Goal: Task Accomplishment & Management: Manage account settings

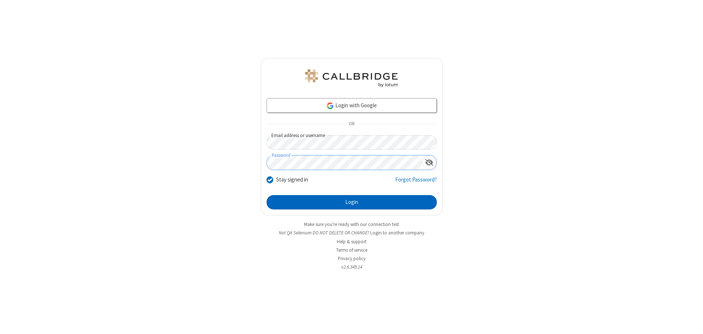
click at [352, 202] on button "Login" at bounding box center [352, 202] width 170 height 15
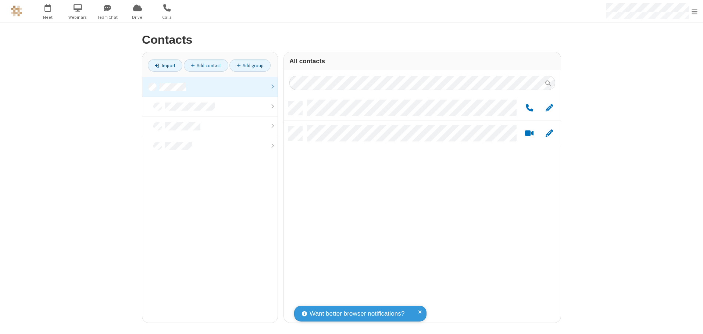
scroll to position [222, 271]
click at [210, 87] on link at bounding box center [209, 87] width 135 height 20
click at [250, 65] on link "Add group" at bounding box center [249, 65] width 41 height 13
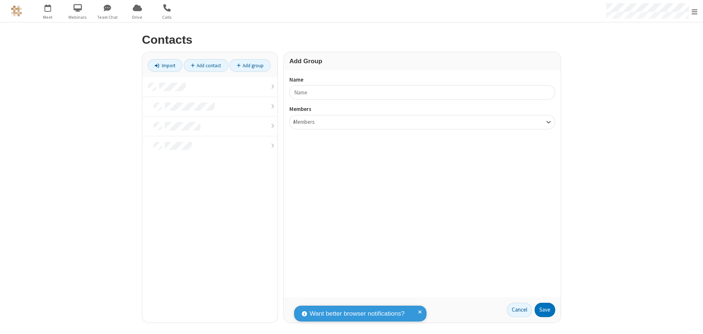
type input "name17"
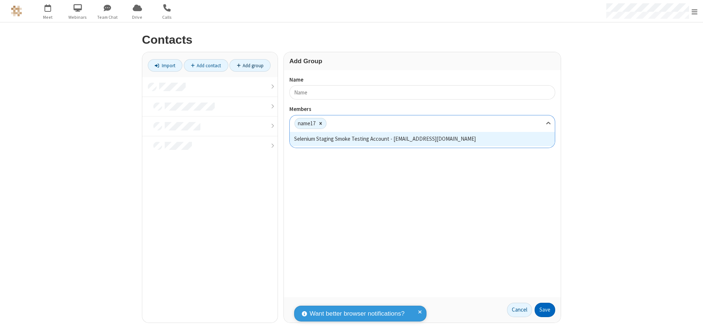
click at [545, 310] on button "Save" at bounding box center [545, 310] width 21 height 15
